Goal: Task Accomplishment & Management: Use online tool/utility

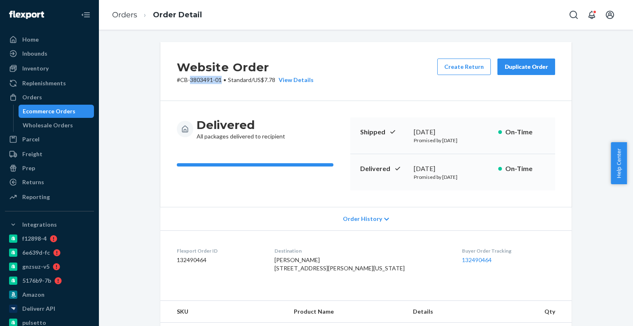
click at [74, 115] on div "Ecommerce Orders" at bounding box center [56, 112] width 74 height 12
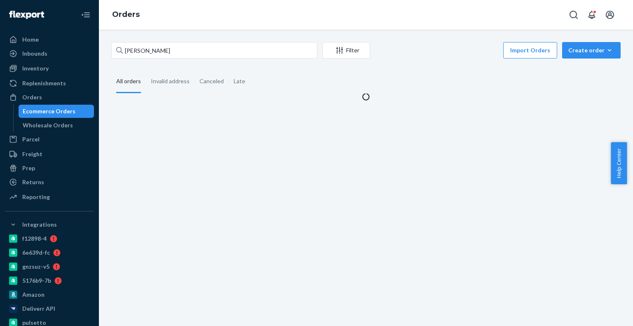
click at [154, 64] on div "[PERSON_NAME] Filter Import Orders Create order Ecommerce order Removal order A…" at bounding box center [366, 71] width 522 height 59
click at [161, 49] on input "[PERSON_NAME]" at bounding box center [214, 50] width 206 height 16
paste input "4184137"
click at [161, 49] on input "4184137" at bounding box center [214, 50] width 206 height 16
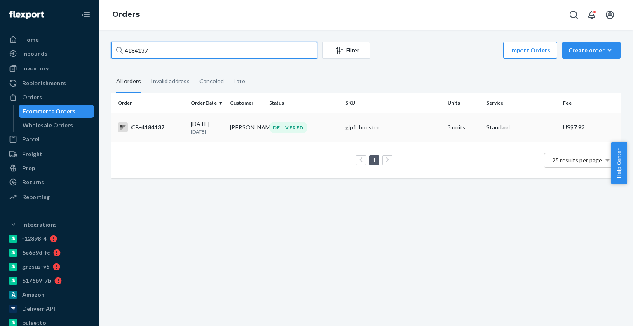
type input "4184137"
click at [167, 127] on div "CB-4184137" at bounding box center [151, 127] width 66 height 10
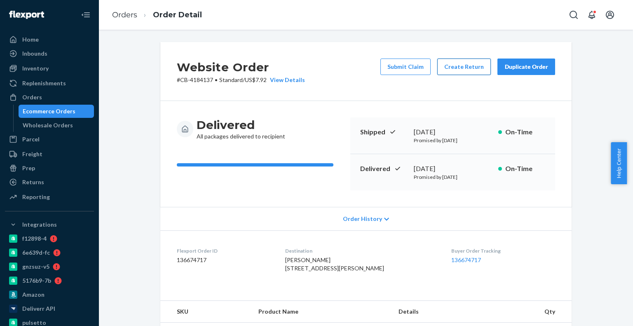
click at [463, 68] on button "Create Return" at bounding box center [464, 67] width 54 height 16
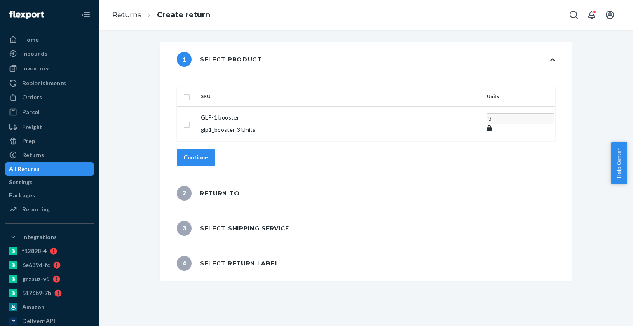
click at [190, 92] on input "checkbox" at bounding box center [186, 96] width 7 height 9
checkbox input "true"
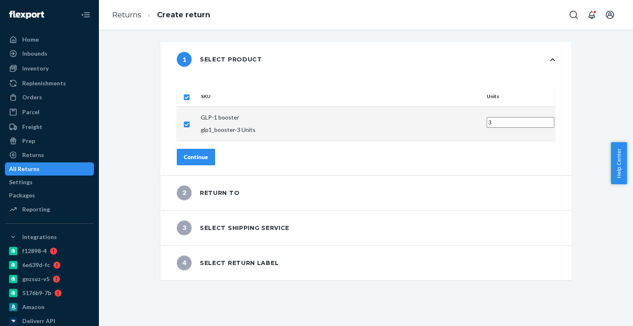
click at [225, 127] on td "GLP-1 booster glp1_booster - 3 Units" at bounding box center [340, 123] width 286 height 34
click at [215, 149] on button "Continue" at bounding box center [196, 157] width 38 height 16
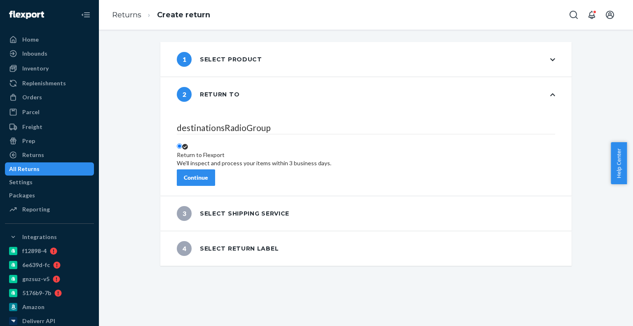
click at [227, 163] on div "destinationsRadioGroup Return to Flexport We'll inspect and process your items …" at bounding box center [365, 154] width 411 height 84
click at [215, 179] on button "Continue" at bounding box center [196, 177] width 38 height 16
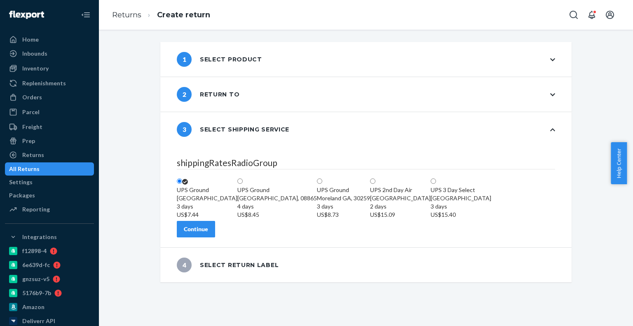
click at [208, 233] on div "Continue" at bounding box center [196, 229] width 24 height 8
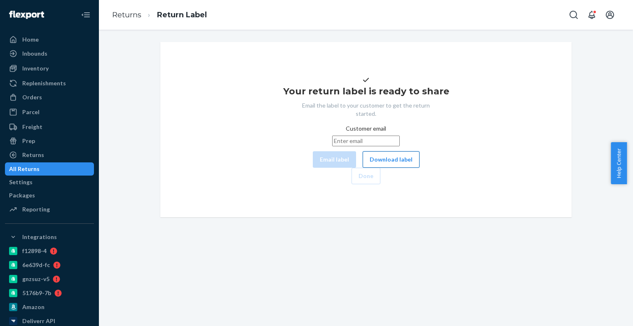
click at [365, 168] on button "Download label" at bounding box center [391, 159] width 57 height 16
